Goal: Task Accomplishment & Management: Complete application form

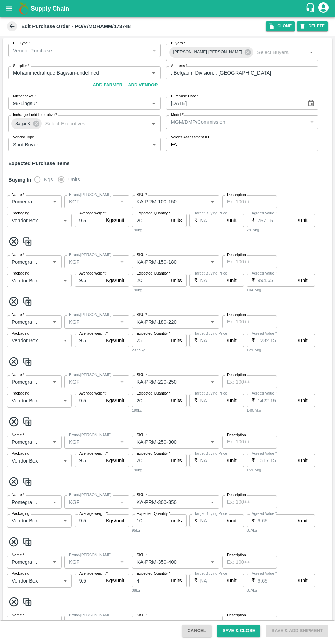
click at [11, 26] on icon at bounding box center [12, 26] width 5 height 5
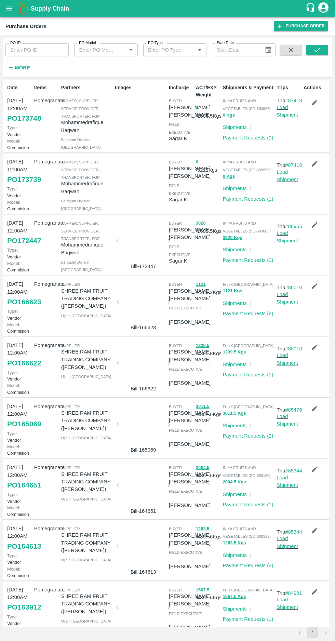
click at [317, 100] on icon "button" at bounding box center [315, 103] width 8 height 8
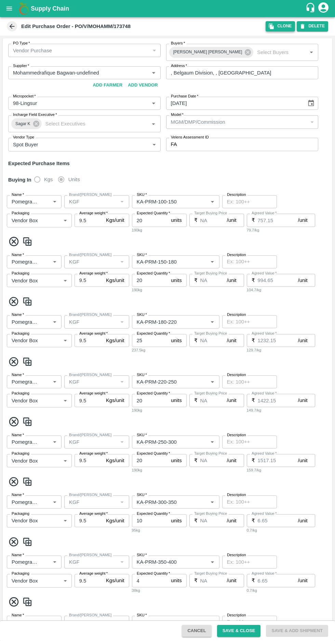
click at [275, 25] on icon "button" at bounding box center [272, 26] width 6 height 6
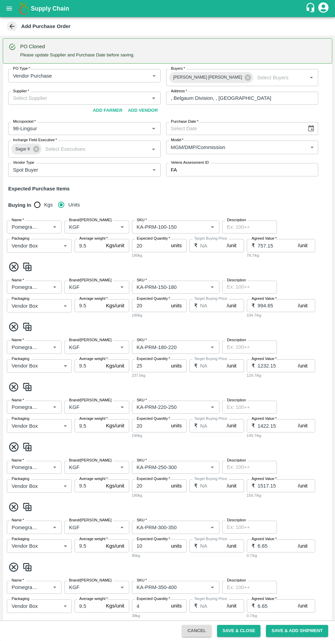
click at [81, 96] on input "Supplier   *" at bounding box center [78, 98] width 137 height 9
type input "97"
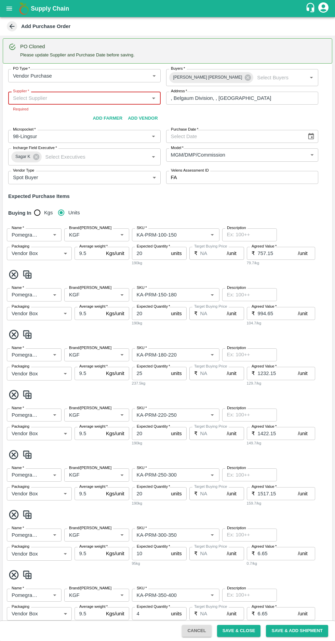
click at [45, 101] on input "Supplier   *" at bounding box center [78, 98] width 137 height 9
paste input "9739616101"
click at [71, 98] on input "Supplier   *" at bounding box center [78, 98] width 137 height 9
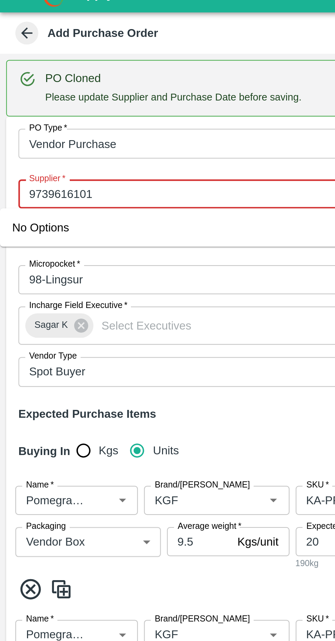
click at [60, 95] on input "Supplier   *" at bounding box center [78, 98] width 137 height 9
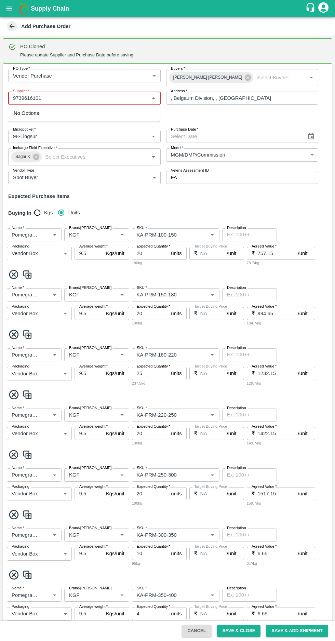
click at [116, 98] on input "Supplier   *" at bounding box center [78, 98] width 137 height 9
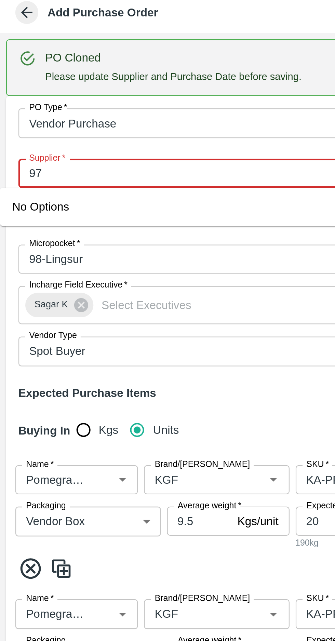
type input "9"
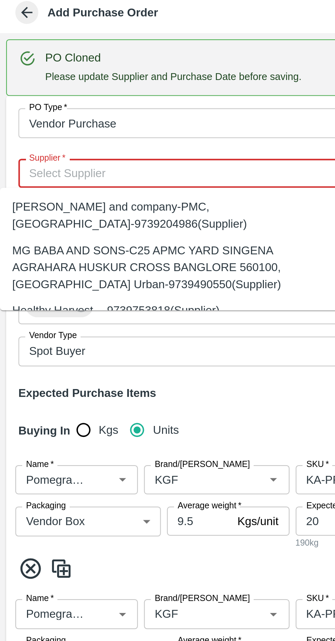
paste input "9739616101"
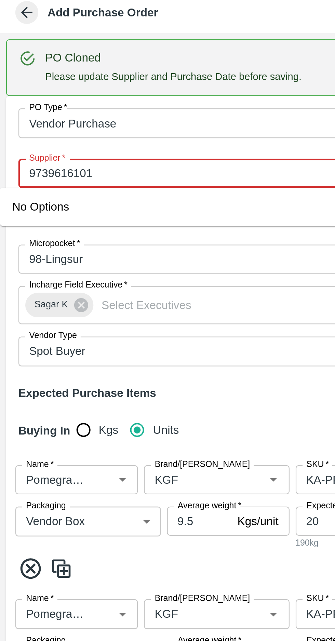
type input "9739616101"
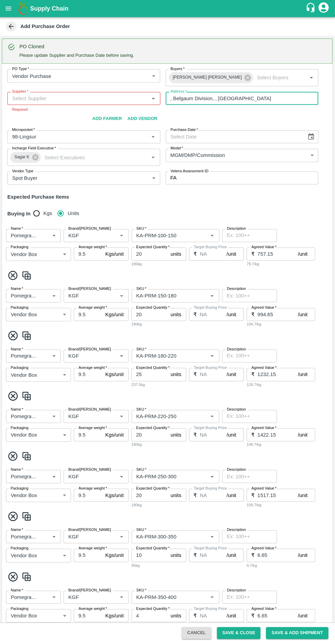
click at [60, 98] on input "Supplier   *" at bounding box center [78, 98] width 137 height 9
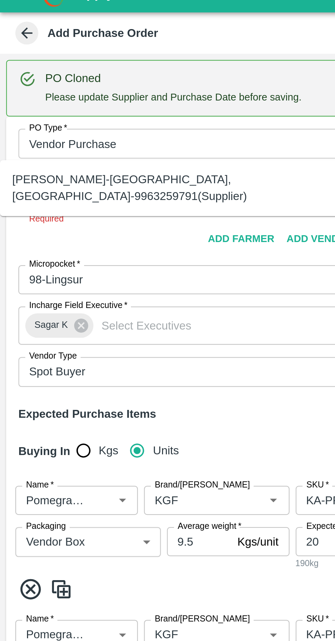
scroll to position [21, 0]
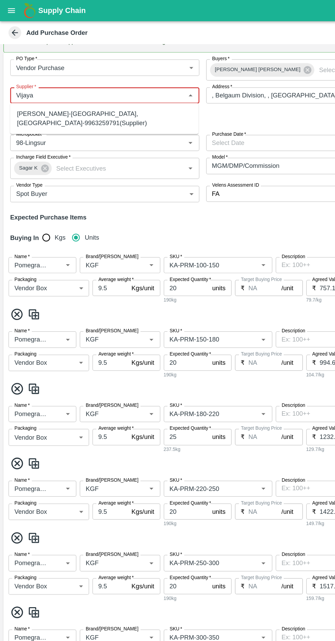
type input "Vijaya"
click at [70, 50] on body "Supply Chain Add Purchase Order PO Cloned Please update Supplier and Purchase D…" at bounding box center [167, 320] width 335 height 641
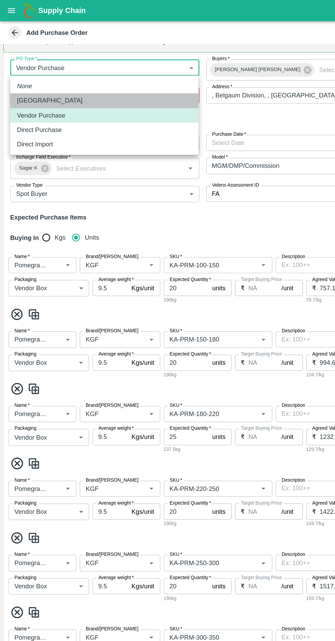
click at [35, 81] on p "[GEOGRAPHIC_DATA]" at bounding box center [40, 81] width 53 height 8
type input "1"
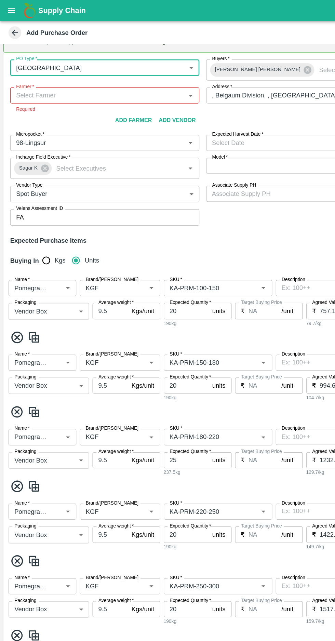
click at [43, 76] on input "Farmer   *" at bounding box center [78, 77] width 137 height 9
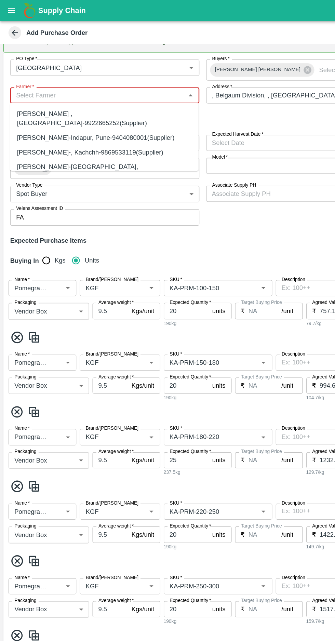
paste input "9739616101"
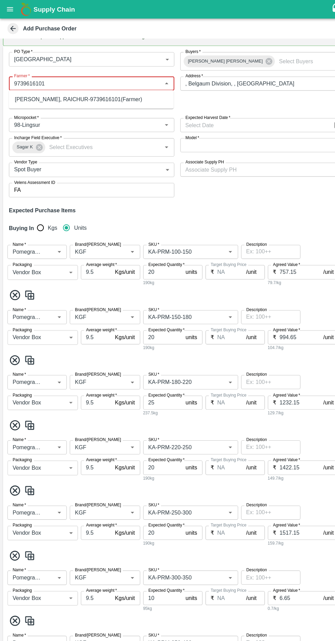
click at [48, 92] on div "[PERSON_NAME], RAICHUR-9739616101(Farmer)" at bounding box center [72, 92] width 117 height 8
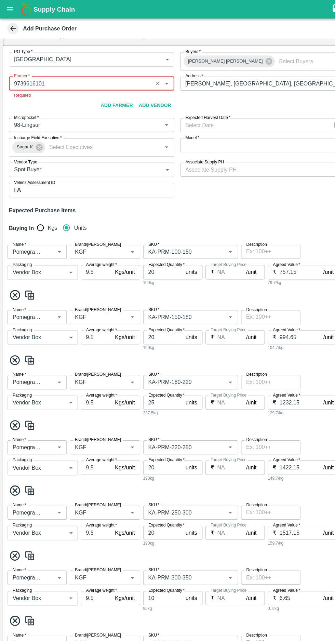
type input "[PERSON_NAME], RAICHUR-9739616101(Farmer)"
type input "[PERSON_NAME], [GEOGRAPHIC_DATA], [GEOGRAPHIC_DATA] , [GEOGRAPHIC_DATA]"
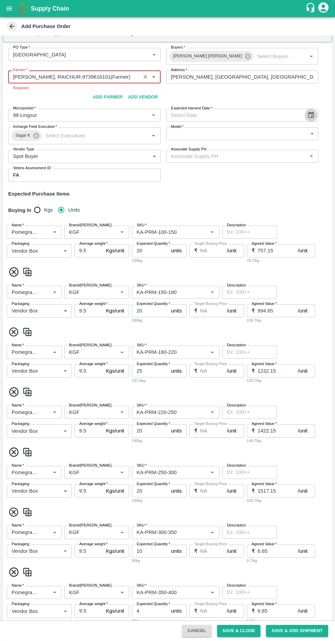
type input "[PERSON_NAME], RAICHUR-9739616101(Farmer)"
click at [308, 117] on div "PO Type   * Farm Gate 1 PO Type Buyers   * Shaik [PERSON_NAME] Buyers   * Farme…" at bounding box center [168, 114] width 330 height 145
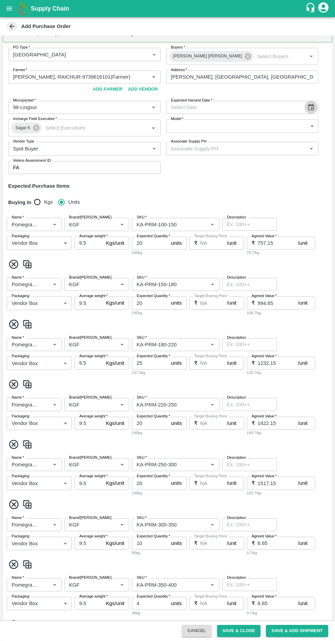
click at [310, 109] on icon "Choose date" at bounding box center [312, 108] width 8 height 8
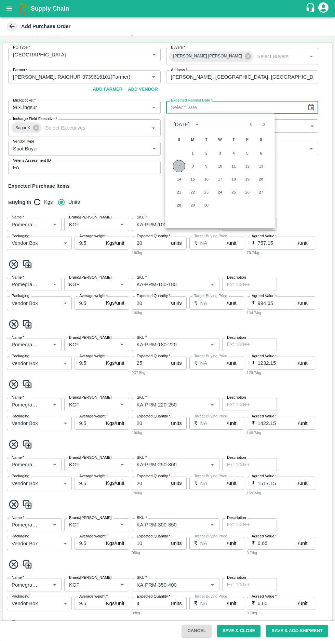
click at [179, 166] on button "7" at bounding box center [179, 166] width 12 height 12
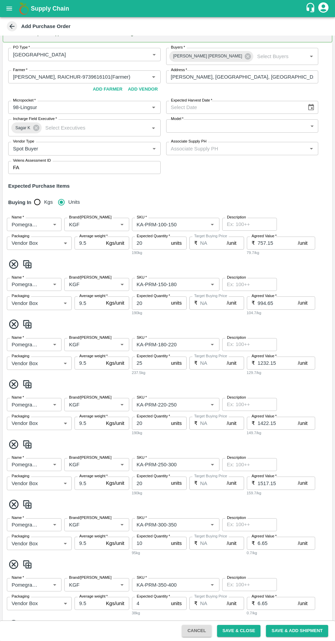
type input "[DATE]"
click at [192, 124] on body "Supply Chain Add Purchase Order PO Cloned Please update Supplier and Purchase D…" at bounding box center [167, 320] width 335 height 641
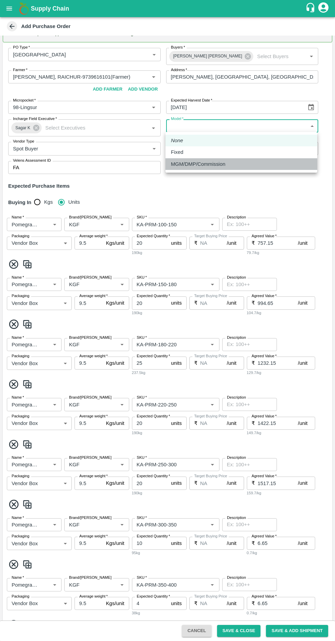
click at [196, 165] on p "MGM/DMP/Commission" at bounding box center [198, 164] width 54 height 8
type input "Commision"
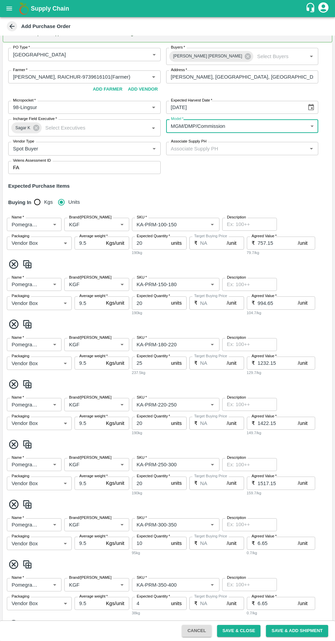
click at [254, 149] on input "Associate Supply PH" at bounding box center [236, 148] width 137 height 9
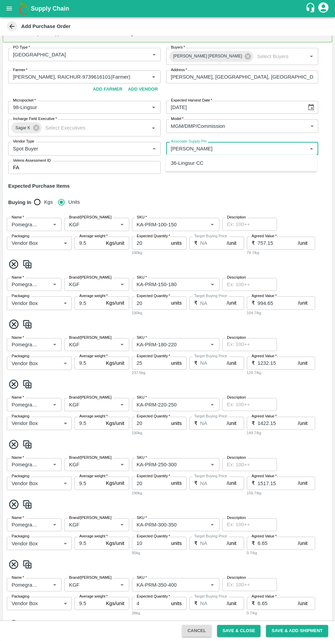
click at [184, 163] on div "36-Lingsur CC" at bounding box center [187, 163] width 33 height 8
type input "36-Lingsur CC"
click at [89, 224] on input "Brand/[PERSON_NAME]" at bounding box center [86, 224] width 41 height 9
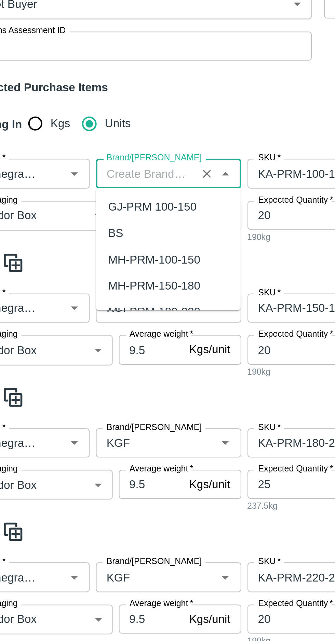
scroll to position [0, 0]
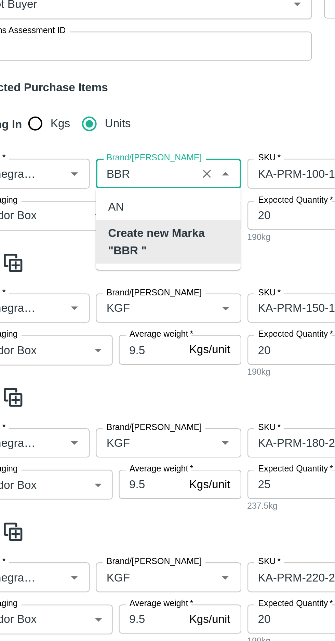
click at [103, 251] on b "Create new Marka "BBR "" at bounding box center [97, 254] width 54 height 15
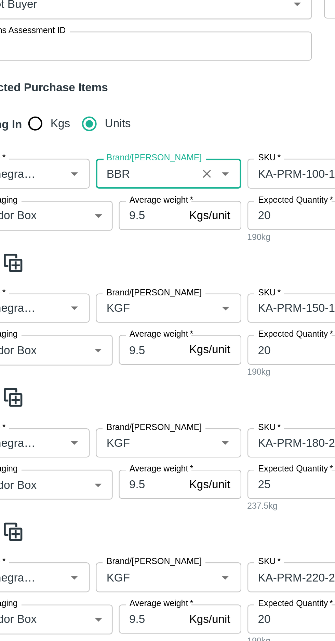
click at [86, 222] on input "Brand/[PERSON_NAME]" at bounding box center [86, 224] width 41 height 9
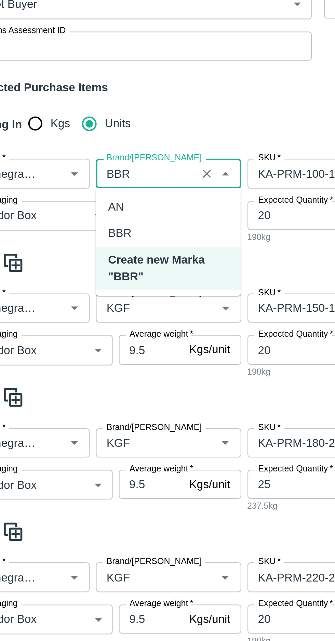
click at [76, 249] on div "BBR" at bounding box center [75, 251] width 11 height 8
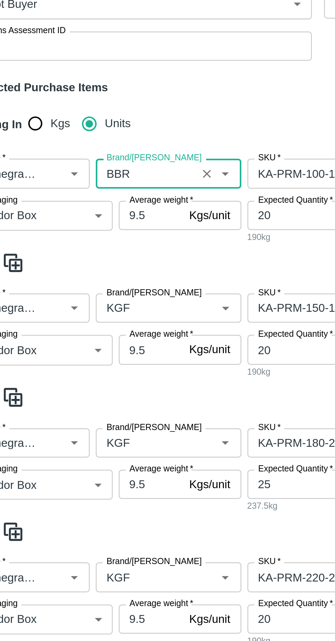
scroll to position [68, 0]
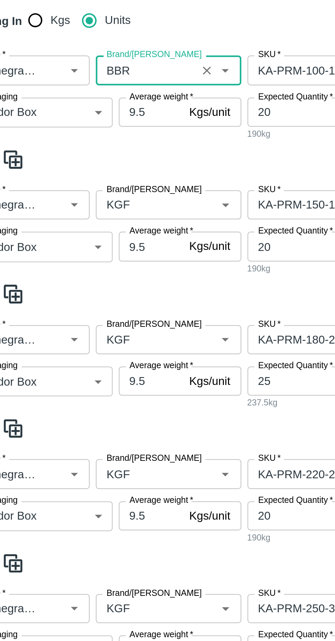
type input "BBR"
click at [80, 235] on input "Brand/[PERSON_NAME]" at bounding box center [86, 238] width 41 height 9
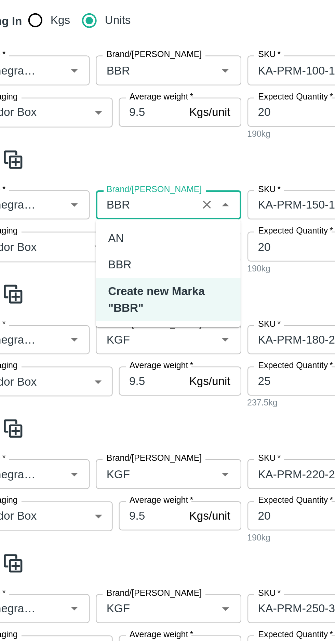
scroll to position [0, 0]
click at [73, 265] on div "BBR" at bounding box center [75, 265] width 11 height 8
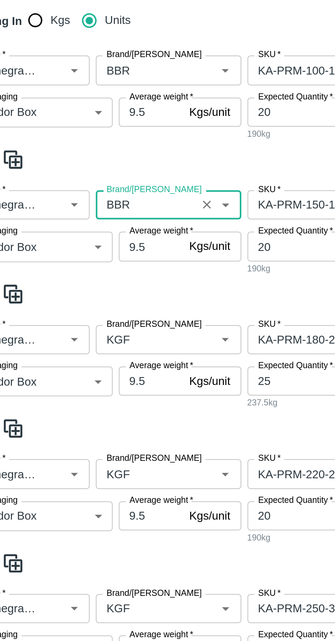
type input "BBR"
click at [78, 294] on input "Brand/[PERSON_NAME]" at bounding box center [86, 298] width 41 height 9
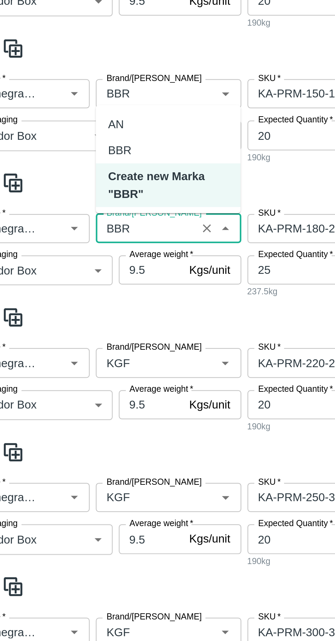
click at [75, 212] on div "BBR" at bounding box center [75, 214] width 11 height 8
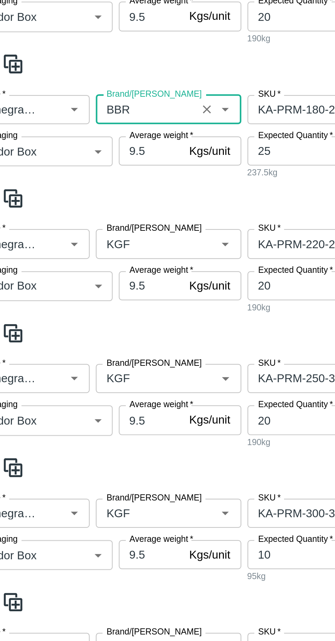
scroll to position [178, 0]
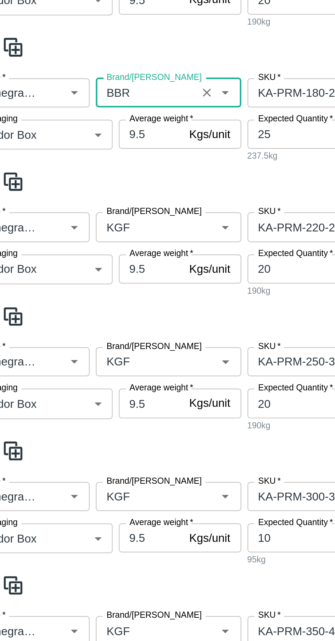
type input "BBR"
click at [93, 248] on input "Brand/[PERSON_NAME]" at bounding box center [86, 248] width 41 height 9
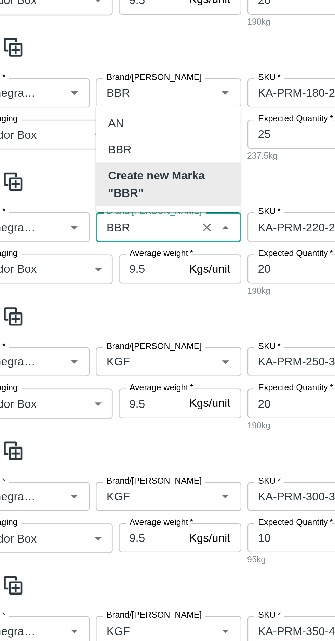
scroll to position [0, 0]
click at [74, 212] on div "BBR" at bounding box center [75, 214] width 11 height 8
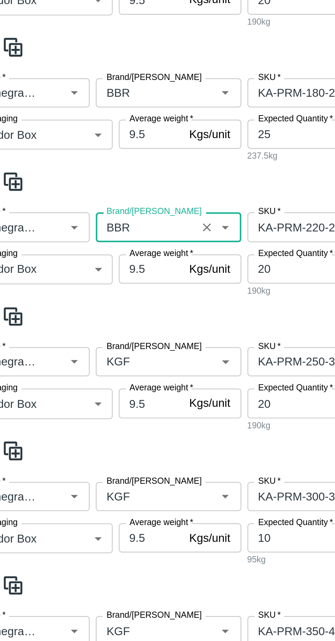
type input "BBR"
click at [83, 304] on input "Brand/[PERSON_NAME]" at bounding box center [86, 308] width 41 height 9
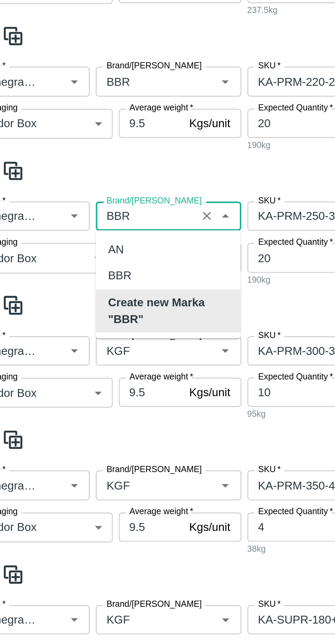
click at [75, 271] on div "BBR" at bounding box center [75, 270] width 11 height 8
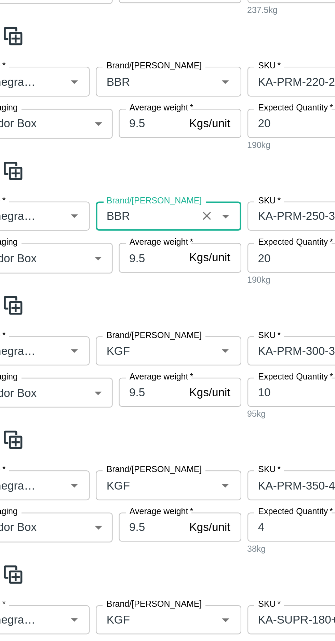
scroll to position [310, 0]
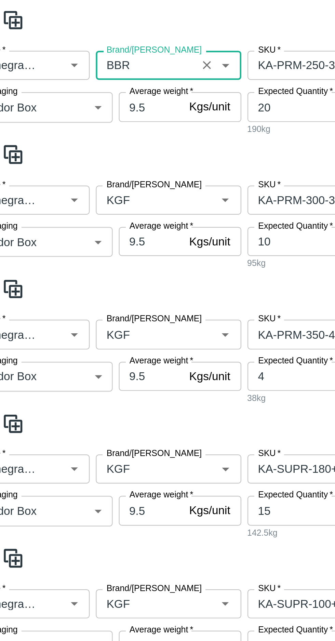
click at [81, 231] on label "Brand/[PERSON_NAME]" at bounding box center [90, 228] width 42 height 5
type input "BBR"
click at [81, 232] on input "Brand/[PERSON_NAME]" at bounding box center [86, 236] width 41 height 9
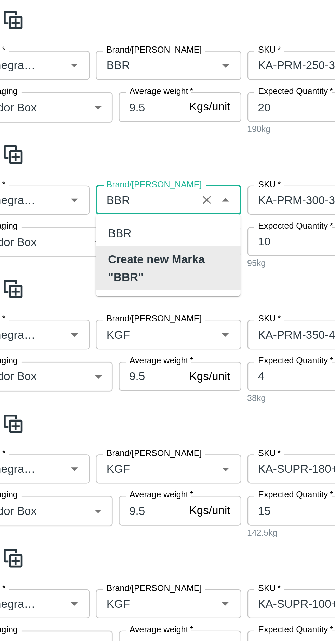
scroll to position [0, 0]
click at [75, 248] on div "BBR" at bounding box center [75, 251] width 11 height 8
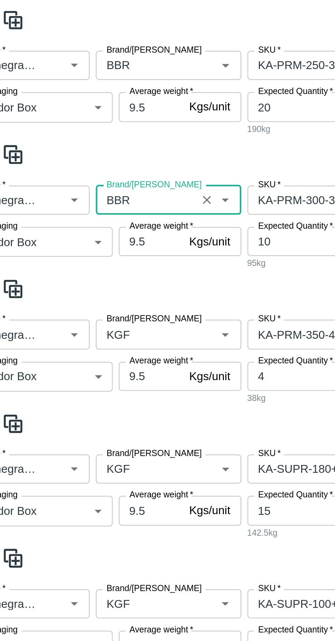
scroll to position [349, 0]
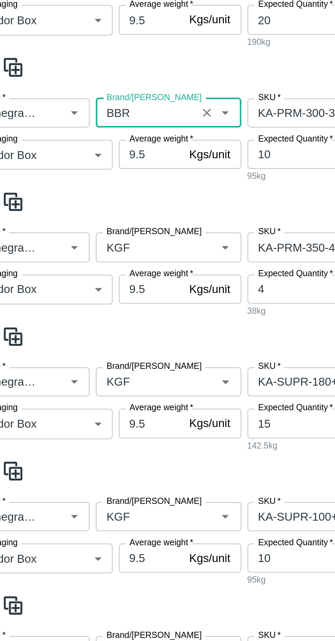
type input "BBR"
click at [83, 256] on input "Brand/[PERSON_NAME]" at bounding box center [86, 256] width 41 height 9
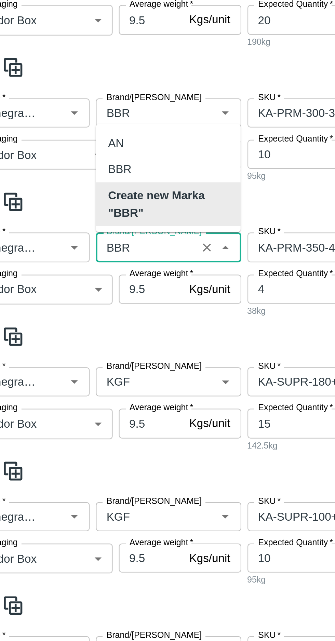
scroll to position [0, 0]
click at [73, 221] on div "BBR" at bounding box center [75, 223] width 11 height 8
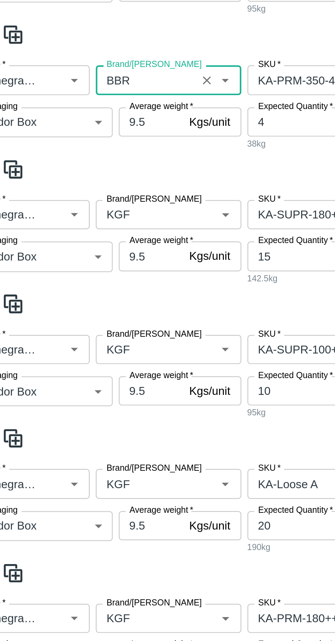
type input "BBR"
click at [82, 315] on input "Brand/[PERSON_NAME]" at bounding box center [86, 317] width 41 height 9
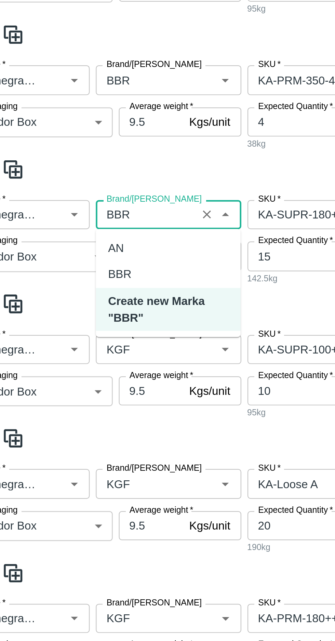
click at [73, 344] on div "BBR" at bounding box center [75, 344] width 11 height 8
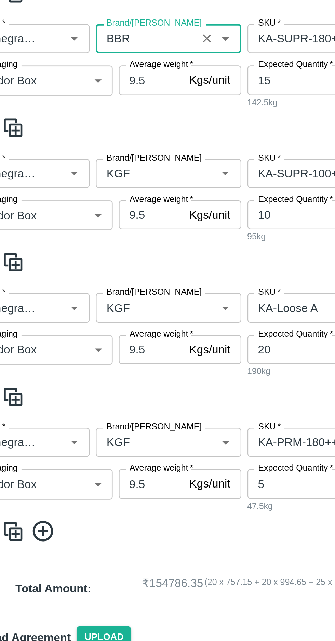
type input "BBR"
click at [84, 376] on input "Brand/[PERSON_NAME]" at bounding box center [86, 377] width 41 height 9
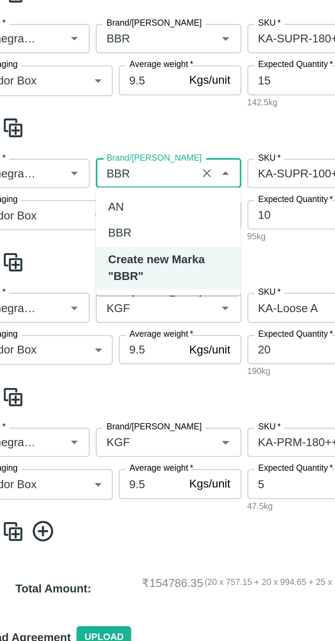
click at [71, 403] on div "BBR" at bounding box center [75, 404] width 11 height 8
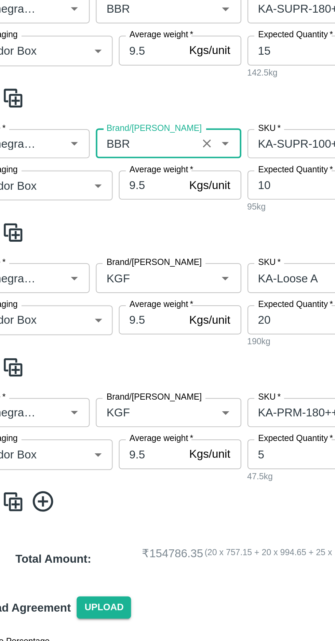
type input "BBR"
click at [82, 435] on input "Brand/[PERSON_NAME]" at bounding box center [86, 437] width 41 height 9
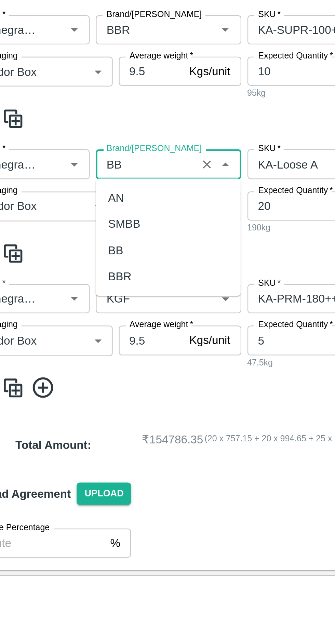
click at [76, 485] on div "BBR" at bounding box center [75, 488] width 11 height 8
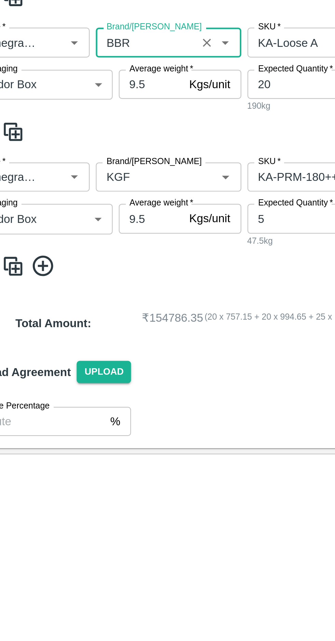
type input "BBR"
click at [82, 496] on input "Brand/[PERSON_NAME]" at bounding box center [86, 497] width 41 height 9
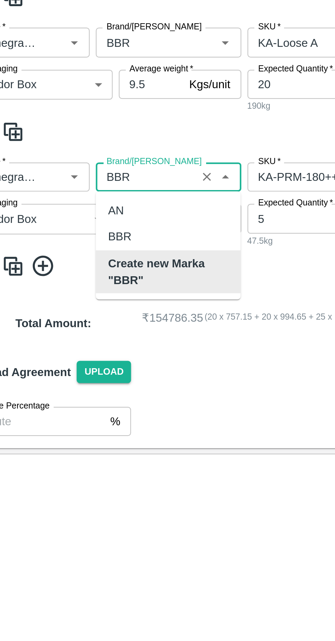
click at [73, 523] on div "BBR" at bounding box center [75, 524] width 11 height 8
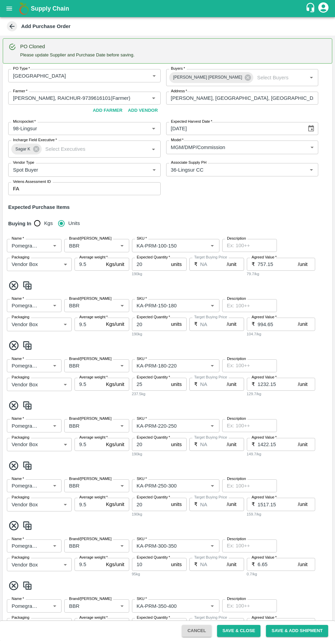
scroll to position [38, 0]
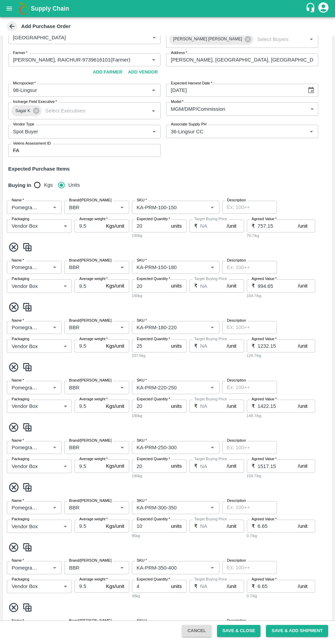
type input "BBR"
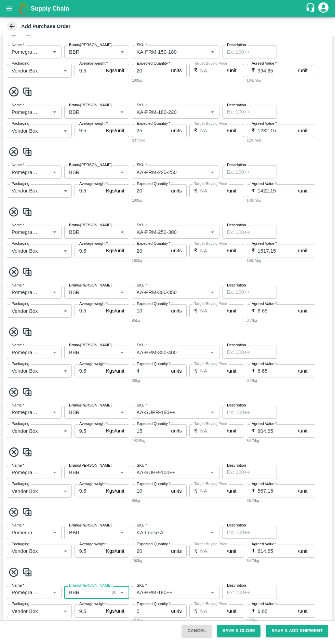
scroll to position [349, 0]
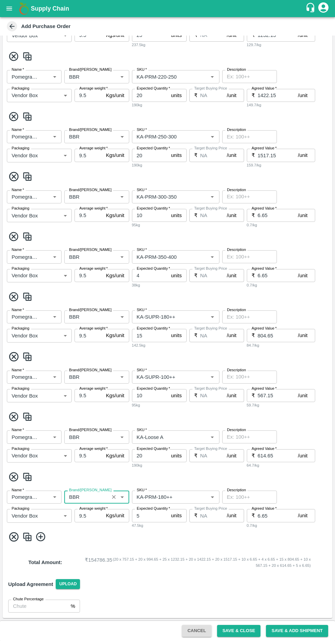
click at [186, 494] on input "SKU   *" at bounding box center [165, 497] width 63 height 9
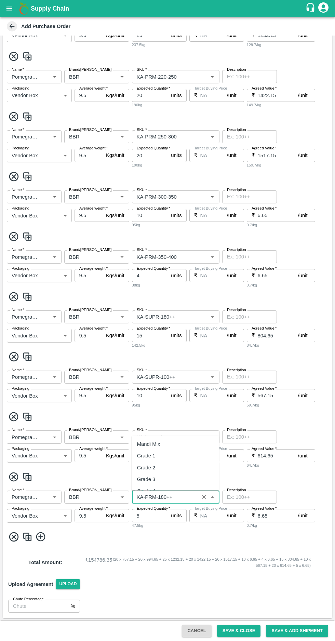
scroll to position [1871, 0]
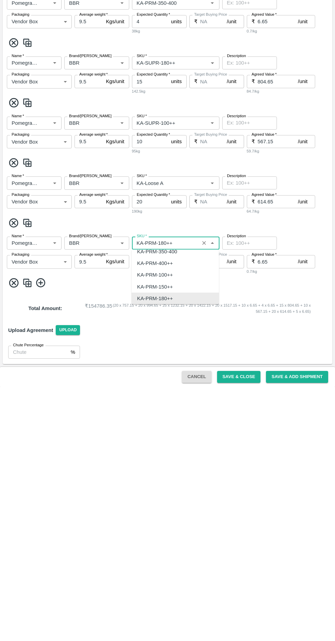
click at [204, 497] on icon "Clear" at bounding box center [205, 498] width 4 height 4
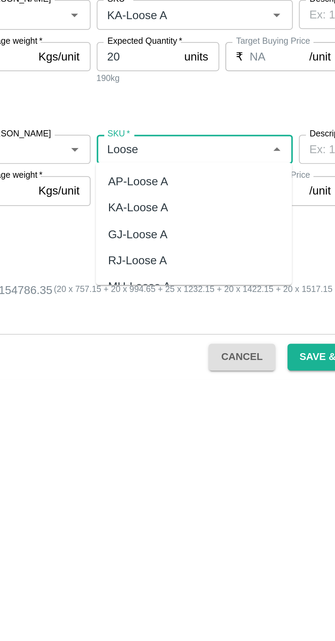
scroll to position [309, 0]
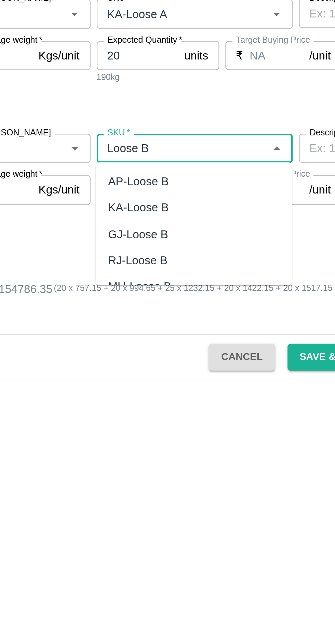
click at [146, 562] on div "KA-Loose B" at bounding box center [150, 565] width 27 height 8
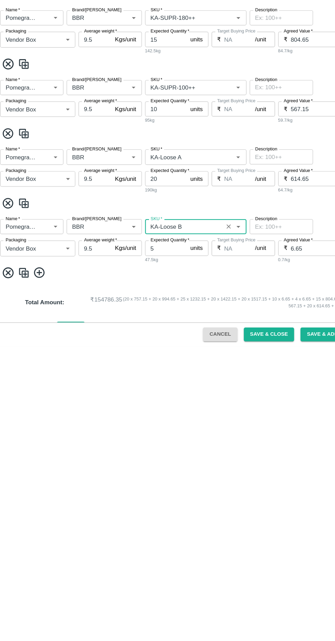
scroll to position [0, 0]
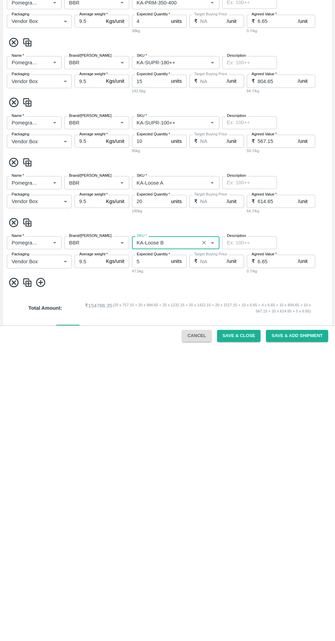
type input "KA-Loose B"
click at [41, 578] on icon at bounding box center [40, 577] width 9 height 9
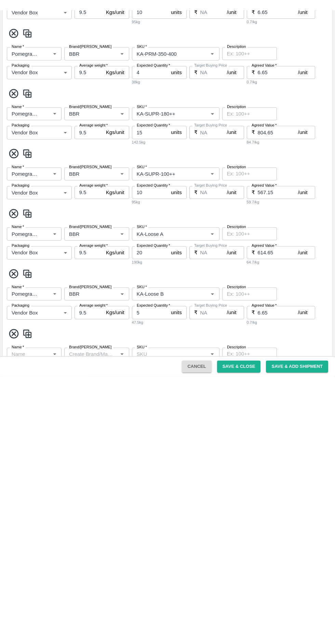
scroll to position [403, 0]
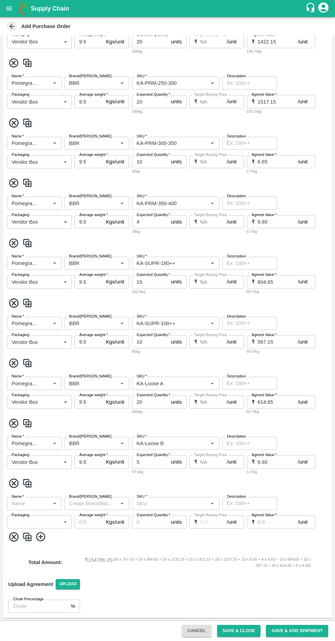
click at [31, 504] on input "Name   *" at bounding box center [28, 504] width 39 height 9
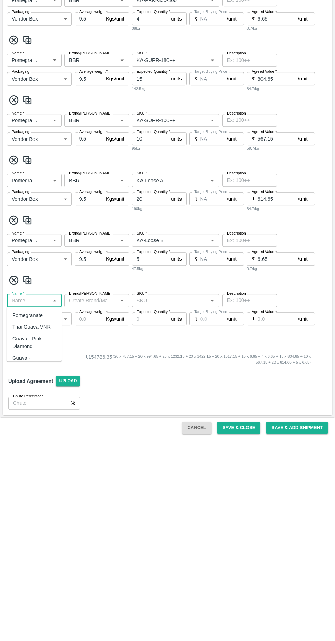
click at [27, 516] on div "Pomegranate" at bounding box center [27, 519] width 30 height 8
type input "Pomegranate"
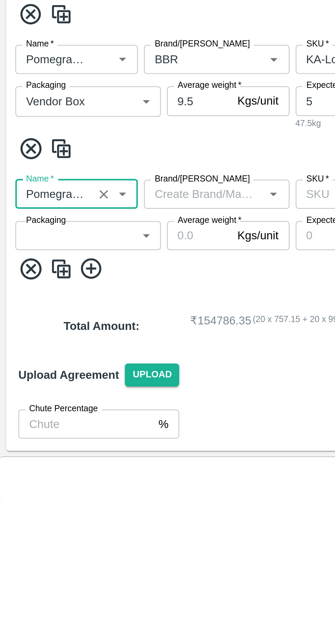
click at [42, 547] on div "PO Type   * Farm Gate 1 PO Type Buyers   * Shaik [PERSON_NAME] Buyers   * Farme…" at bounding box center [168, 140] width 330 height 958
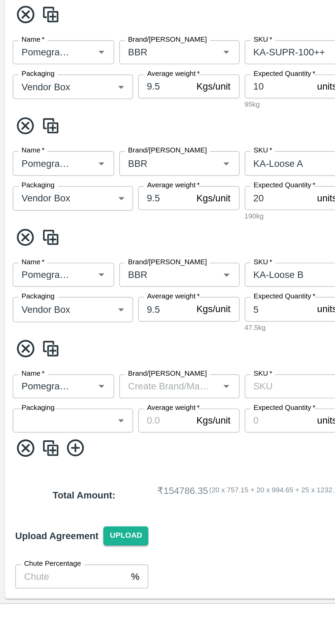
click at [93, 506] on input "Brand/[PERSON_NAME]" at bounding box center [91, 504] width 50 height 9
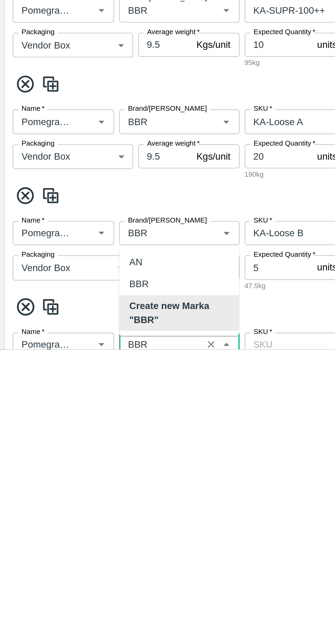
scroll to position [348, 0]
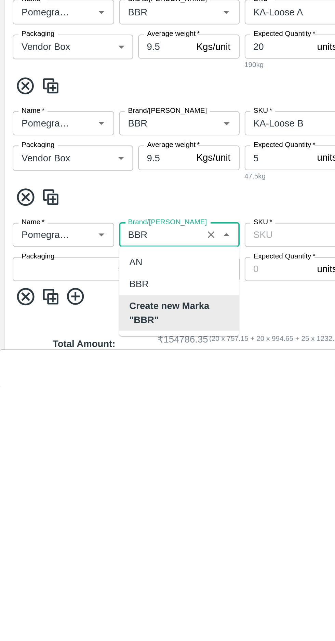
click at [76, 584] on div "BBR" at bounding box center [75, 586] width 11 height 8
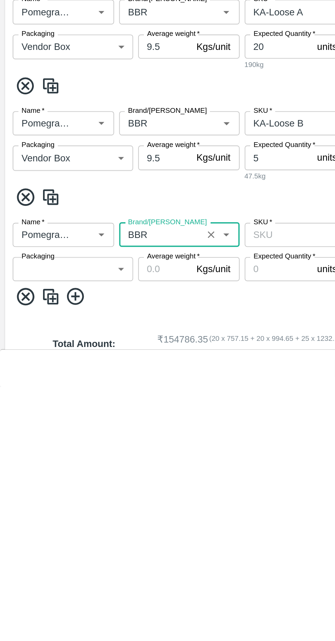
scroll to position [347, 0]
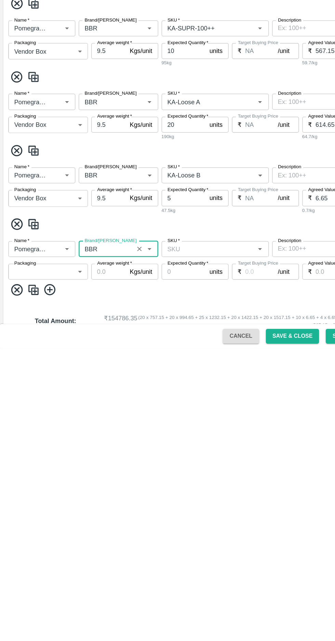
type input "BBR"
click at [152, 557] on input "SKU   *" at bounding box center [170, 560] width 72 height 9
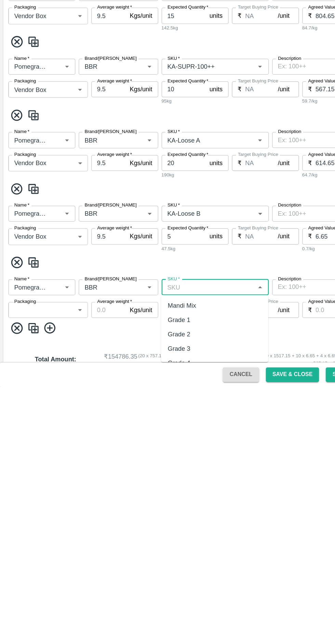
scroll to position [0, 0]
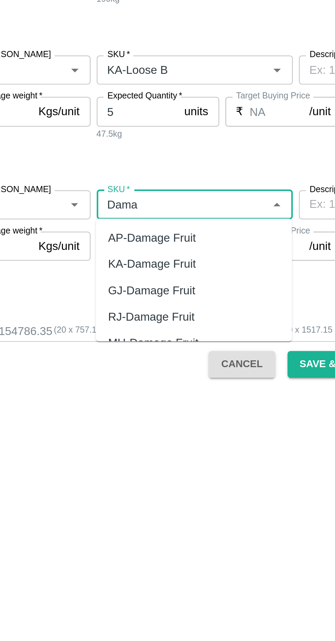
click at [151, 585] on div "KA-Damage Fruit" at bounding box center [156, 587] width 39 height 8
type input "KA-Damage Fruit"
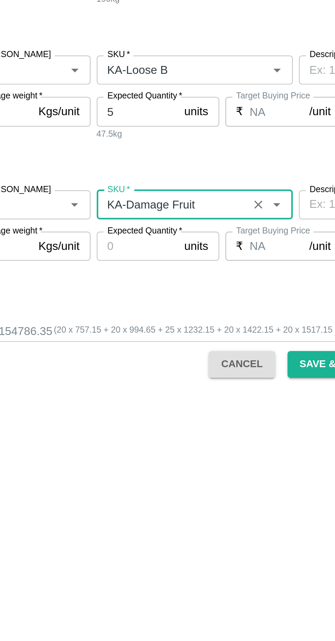
type input "NA"
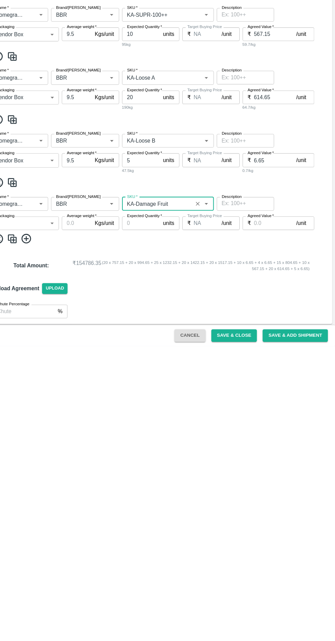
scroll to position [403, 0]
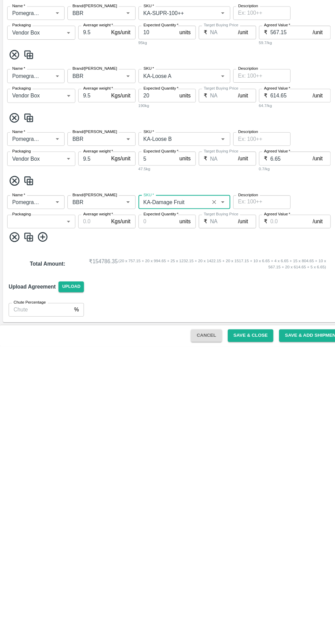
type input "KA-Damage Fruit"
click at [58, 518] on body "Supply Chain Add Purchase Order PO Cloned Please update Supplier and Purchase D…" at bounding box center [167, 320] width 335 height 641
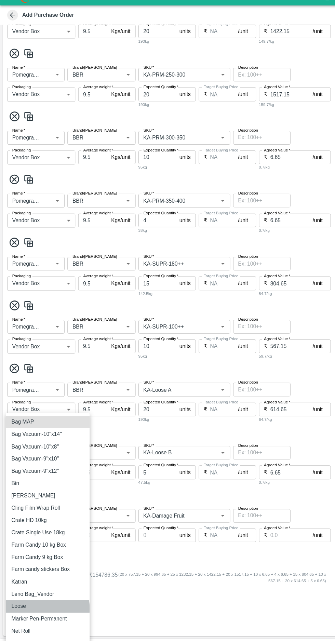
click at [22, 592] on p "Loose" at bounding box center [18, 590] width 14 height 8
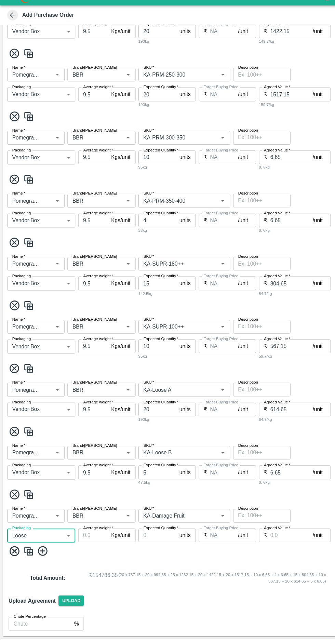
click at [56, 521] on body "Supply Chain Add Purchase Order PO Cloned Please update Supplier and Purchase D…" at bounding box center [167, 320] width 335 height 641
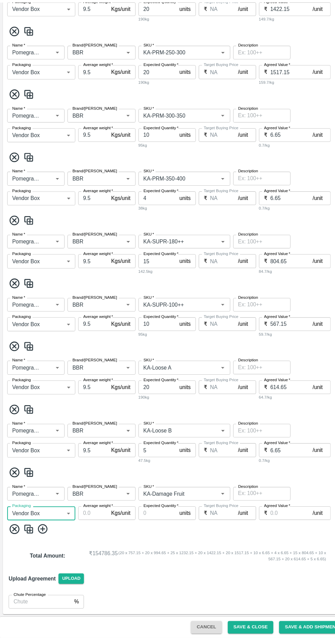
type input "276"
click at [86, 525] on input "Average weight   *" at bounding box center [89, 522] width 29 height 13
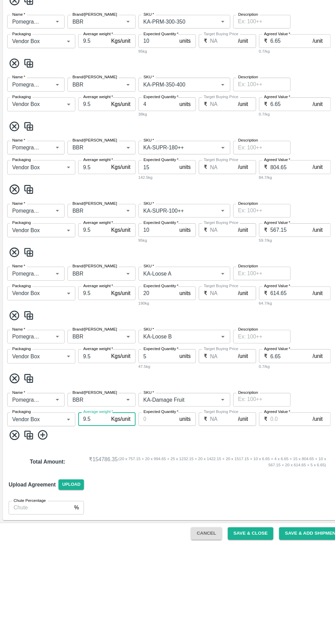
scroll to position [403, 0]
type input "9.5"
click at [152, 513] on label "Expected Quantity   *" at bounding box center [154, 515] width 34 height 5
click at [152, 516] on input "Expected Quantity   *" at bounding box center [150, 522] width 37 height 13
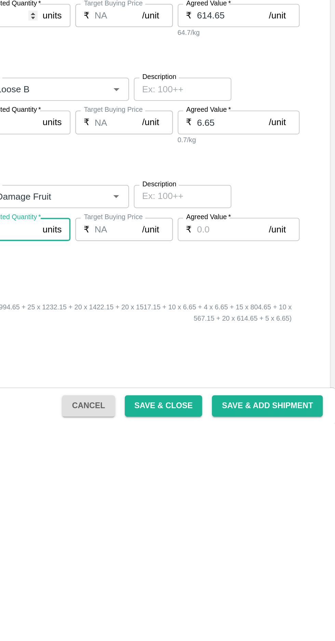
scroll to position [347, 0]
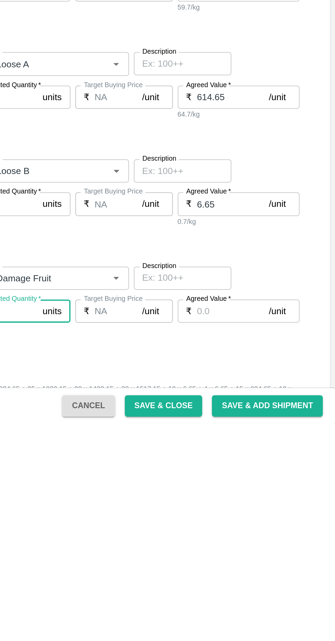
type input "5"
click at [270, 517] on input "6.65" at bounding box center [278, 517] width 40 height 13
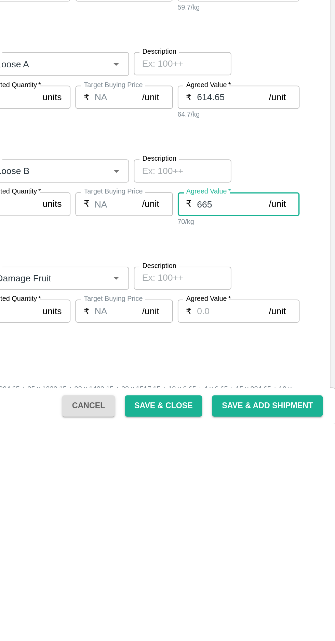
type input "665"
click at [261, 575] on input "Agreed Value   *" at bounding box center [278, 578] width 40 height 13
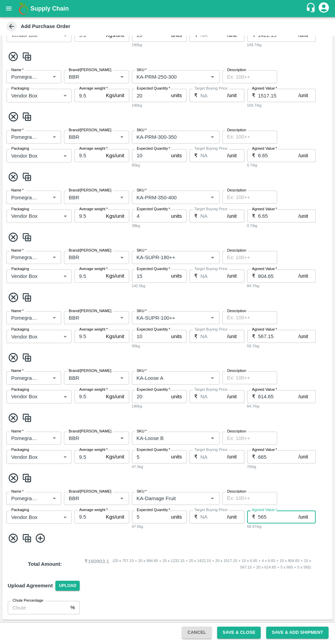
scroll to position [0, 0]
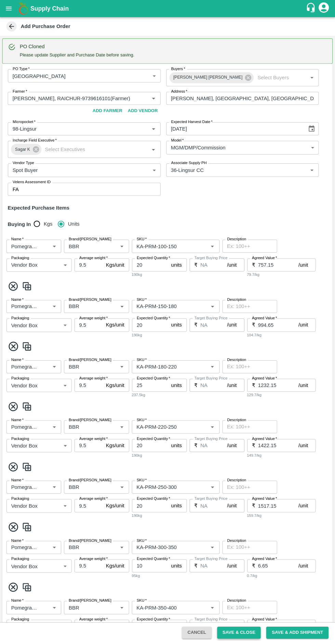
type input "565"
click at [237, 631] on button "Save & Close" at bounding box center [239, 631] width 44 height 12
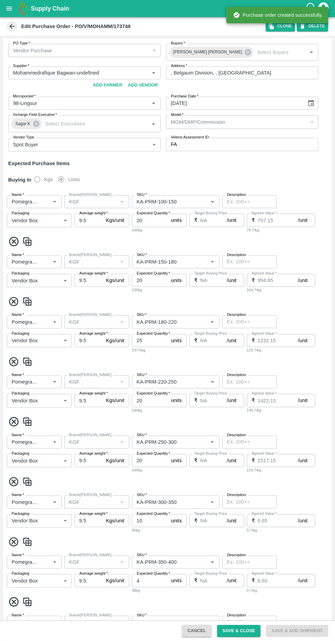
type input "Mohammedrafique Bagwan-undefined"
type input "98-Lingsur"
type input "Pomegranate"
type input "KGF"
type input "KA-PRM-100-150"
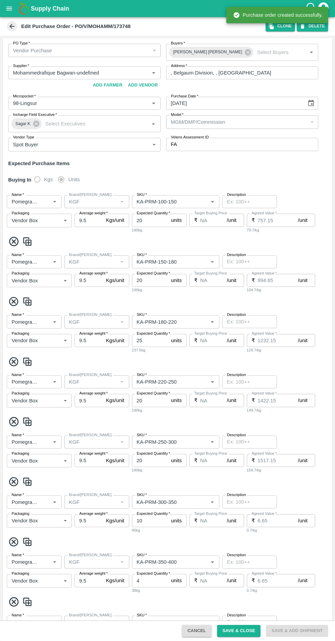
type input "NA"
type input "Pomegranate"
type input "KGF"
type input "KA-PRM-150-180"
type input "NA"
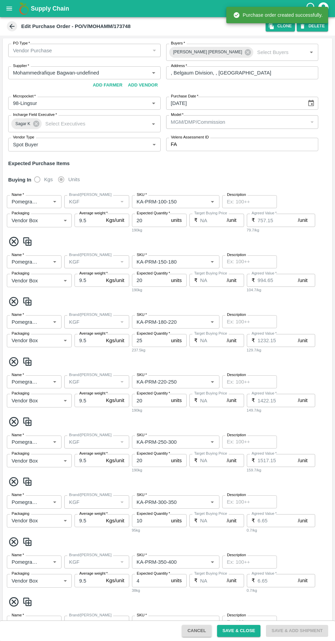
type input "Pomegranate"
type input "KGF"
type input "KA-PRM-180-220"
type input "NA"
type input "Pomegranate"
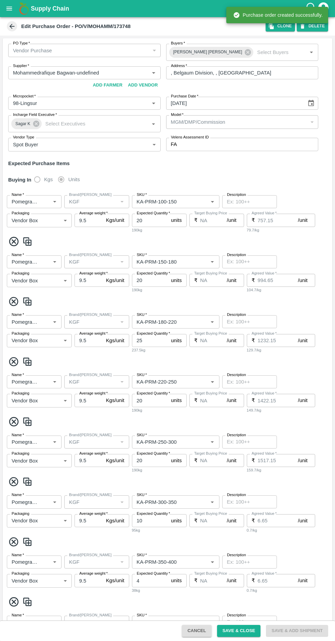
type input "KGF"
type input "KA-PRM-220-250"
type input "NA"
type input "Pomegranate"
type input "KGF"
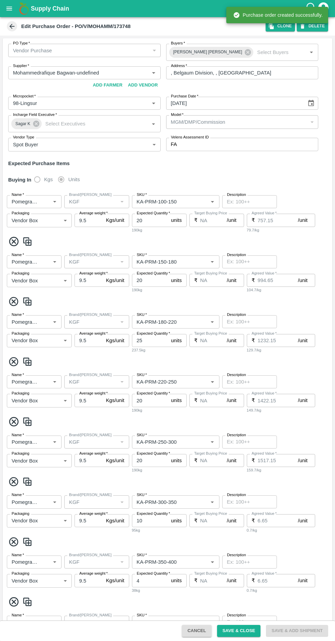
type input "KA-PRM-250-300"
type input "NA"
type input "Pomegranate"
type input "KGF"
type input "KA-PRM-300-350"
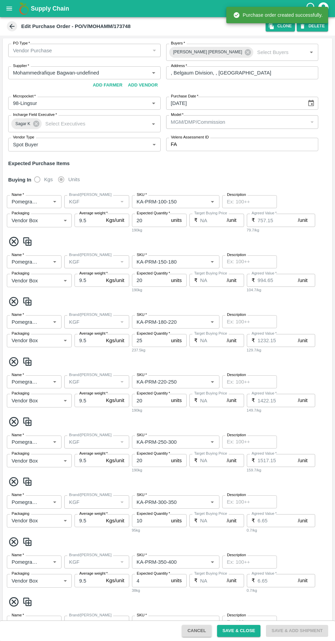
type input "NA"
type input "Pomegranate"
type input "KGF"
type input "KA-PRM-350-400"
type input "NA"
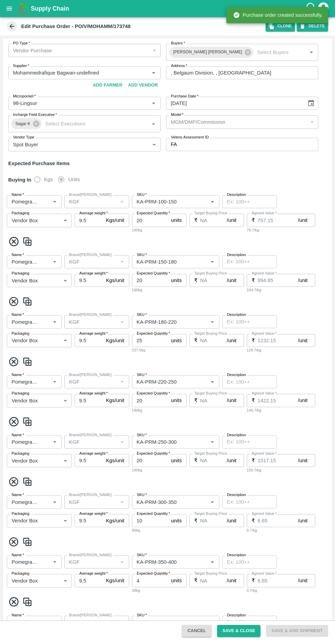
type input "Pomegranate"
type input "KGF"
type input "KA-SUPR-180++"
type input "NA"
type input "Pomegranate"
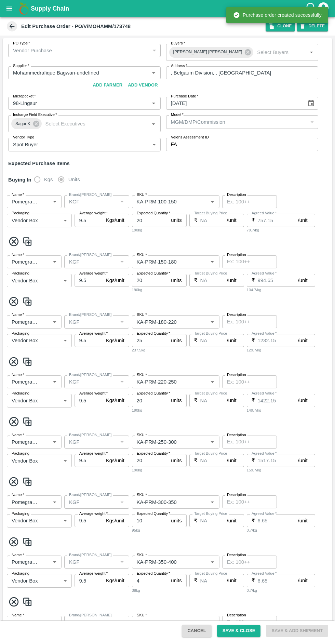
type input "KGF"
type input "KA-SUPR-100++"
type input "NA"
type input "Pomegranate"
type input "KGF"
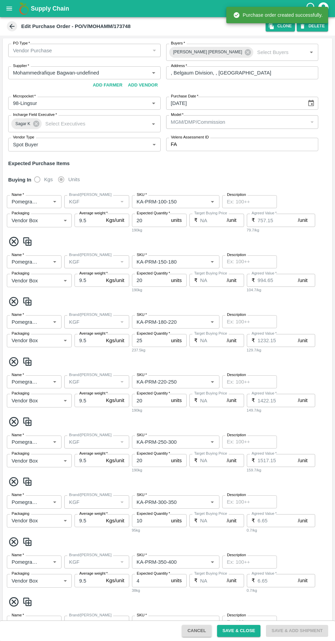
type input "KA-Loose A"
type input "NA"
type input "Pomegranate"
type input "KGF"
type input "KA-PRM-180++"
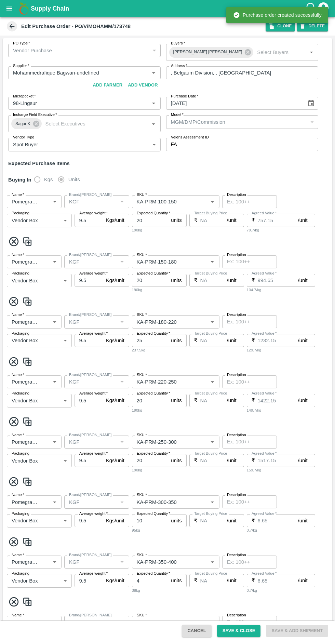
type input "NA"
click at [12, 26] on icon at bounding box center [12, 26] width 5 height 5
